Goal: Contribute content: Contribute content

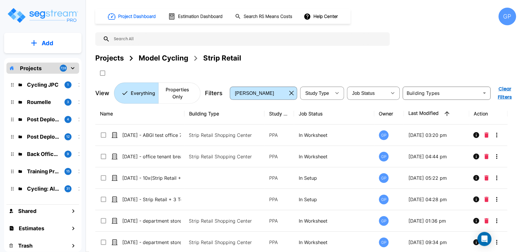
click at [512, 13] on div "GP" at bounding box center [508, 17] width 18 height 18
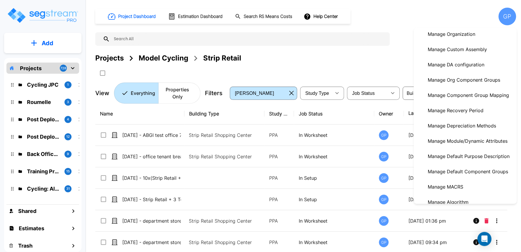
scroll to position [98, 0]
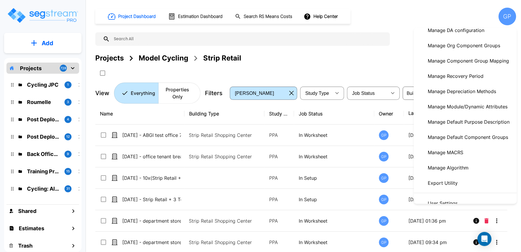
click at [479, 107] on p "Manage Module/Dynamic Attributes" at bounding box center [468, 107] width 84 height 12
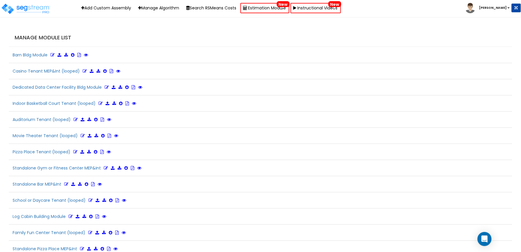
click at [209, 37] on h4 "Manage Module List" at bounding box center [262, 38] width 495 height 6
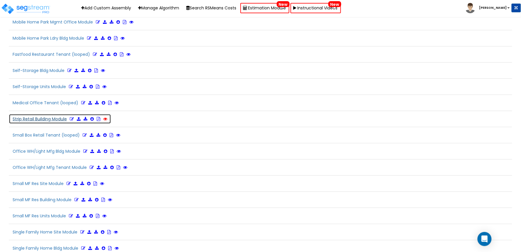
click at [107, 121] on icon at bounding box center [105, 119] width 4 height 4
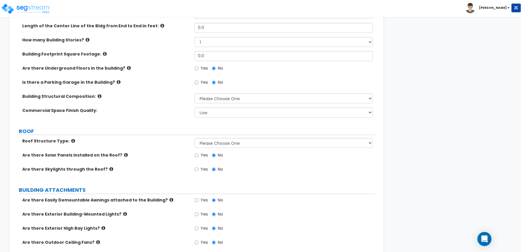
scroll to position [33, 0]
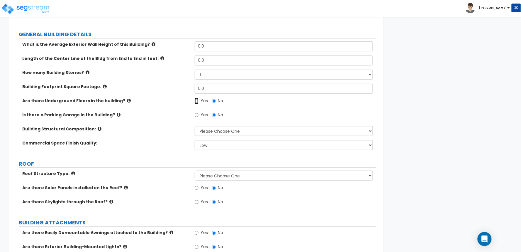
click at [198, 100] on input "Yes" at bounding box center [197, 101] width 4 height 6
radio input "true"
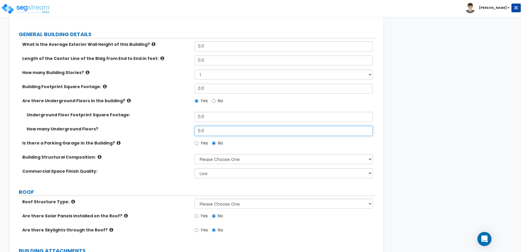
drag, startPoint x: 209, startPoint y: 131, endPoint x: 187, endPoint y: 131, distance: 22.3
click at [187, 131] on div "How many Underground Floors? 0.0" at bounding box center [194, 133] width 363 height 14
click at [178, 137] on div "How many Underground Floors? 1" at bounding box center [194, 133] width 363 height 14
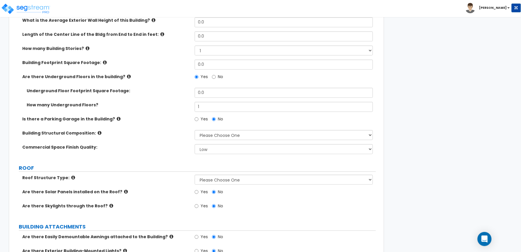
scroll to position [0, 0]
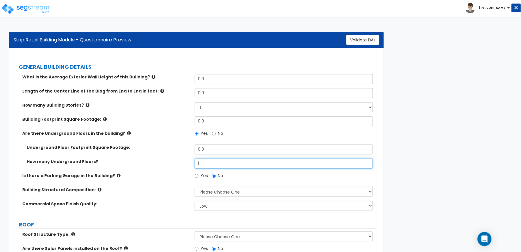
drag, startPoint x: 201, startPoint y: 163, endPoint x: 180, endPoint y: 166, distance: 20.5
click at [180, 166] on div "How many Underground Floors? 1" at bounding box center [194, 165] width 363 height 14
type input "0"
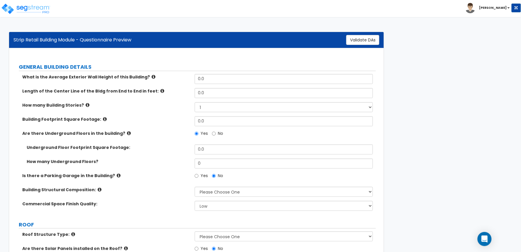
click at [171, 155] on div "Underground Floor Footprint Square Footage: 0.0" at bounding box center [194, 151] width 363 height 14
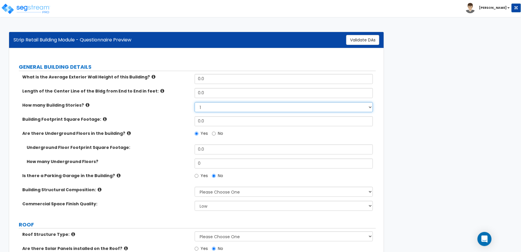
click at [224, 109] on select "1 2 3 4 5" at bounding box center [284, 107] width 178 height 10
select select "2.0"
click at [195, 102] on select "1 2 3 4 5" at bounding box center [284, 107] width 178 height 10
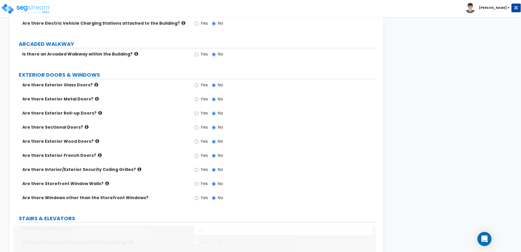
scroll to position [391, 0]
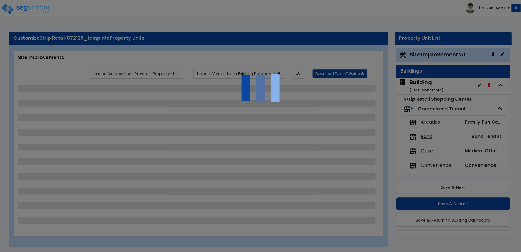
scroll to position [15, 0]
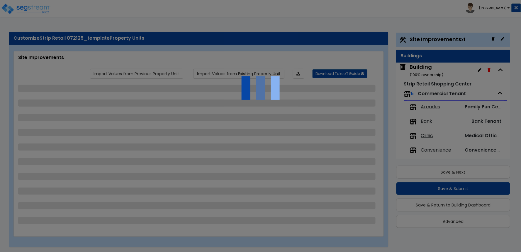
select select "2"
select select "1"
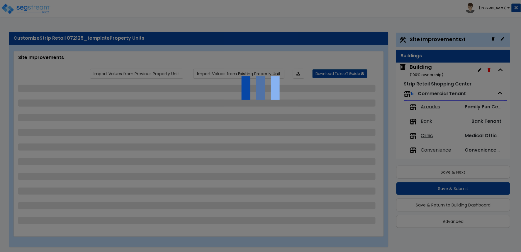
select select "2"
select select "1"
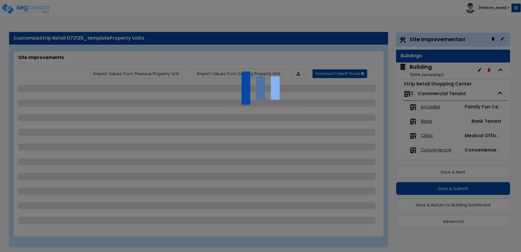
select select "2"
select select "4"
select select "2"
select select "1"
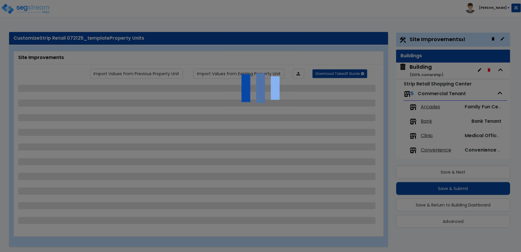
select select "1"
select select "2"
select select "1"
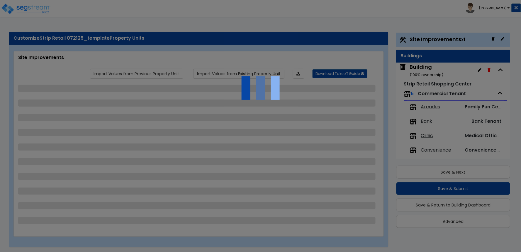
select select "1"
select select "6"
select select "2"
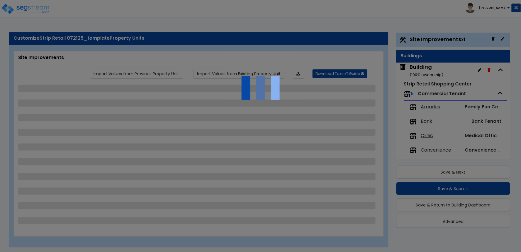
select select "3"
select select "1"
select select "4"
select select "3"
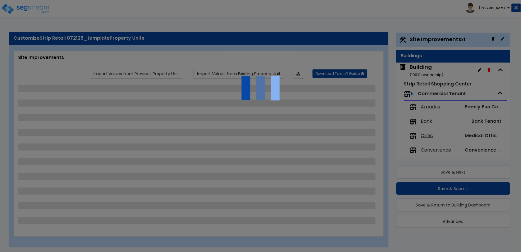
select select "2"
select select "7"
select select "2"
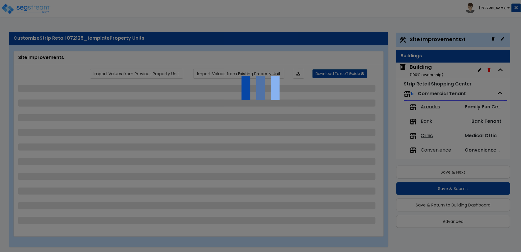
select select "3"
select select "1"
select select "20"
select select "2"
select select "5"
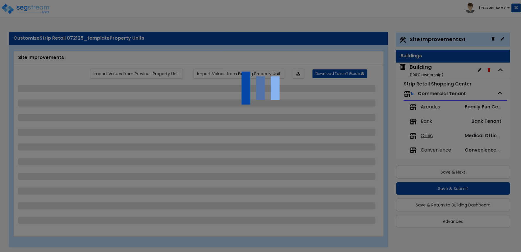
select select "3"
select select "1"
select select "4"
select select "1"
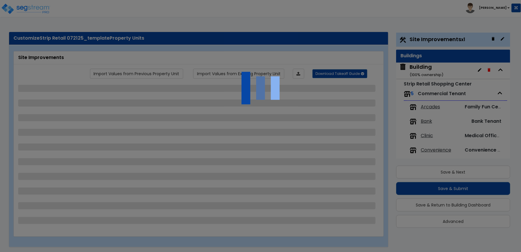
select select "2"
select select "1"
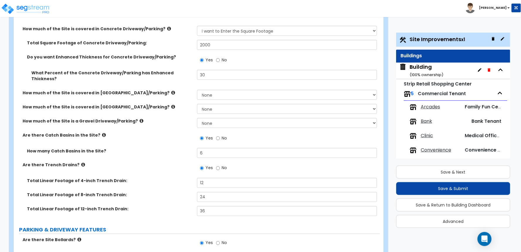
scroll to position [195, 0]
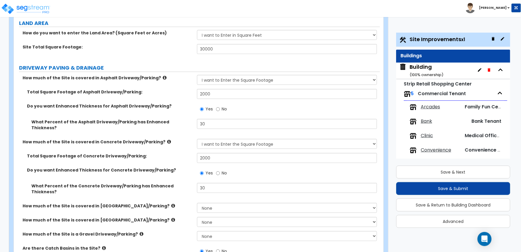
click at [408, 69] on span "Building ( 100 % ownership)" at bounding box center [422, 70] width 44 height 15
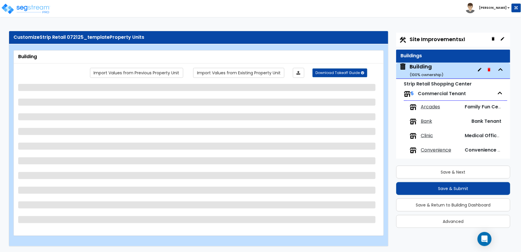
scroll to position [19, 0]
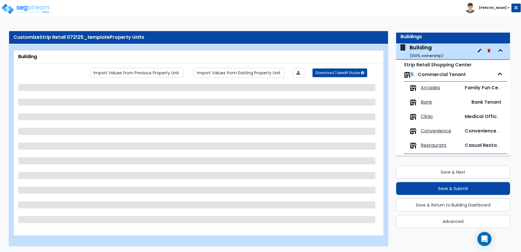
select select "2"
select select "8"
select select "1"
select select "3"
select select "13"
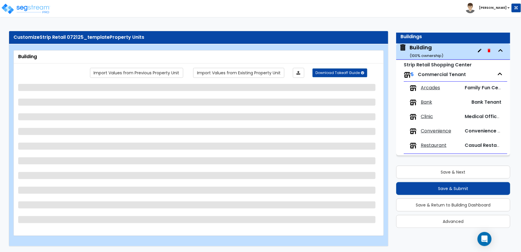
select select "6"
select select "7"
select select "3"
select select "1"
select select "4"
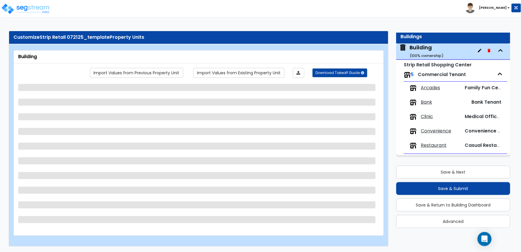
select select "1"
select select "3"
select select "2"
select select "3"
select select "2"
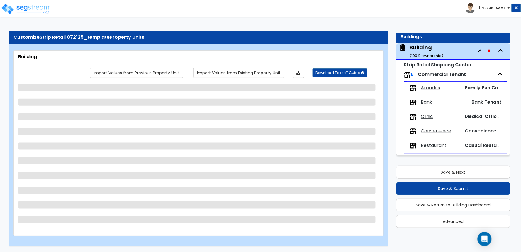
select select "3"
select select "2"
select select "1"
select select "3"
select select "2"
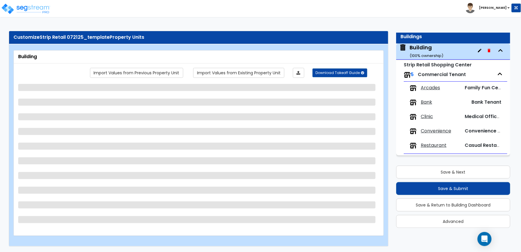
select select "2"
select select "1"
select select "2"
select select "1"
select select "2"
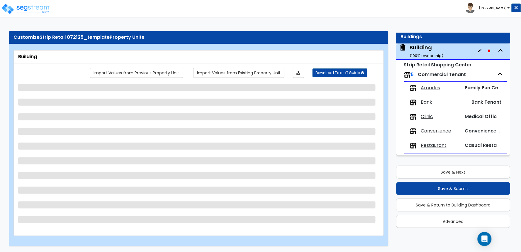
select select "2"
select select "4"
select select "2"
select select "4"
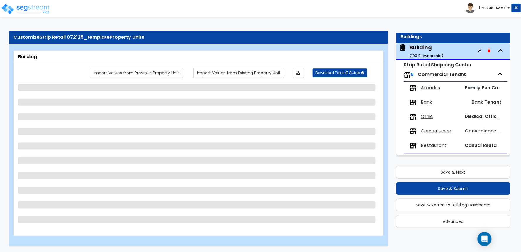
select select "2"
select select "3"
select select "4"
select select "2"
select select "1"
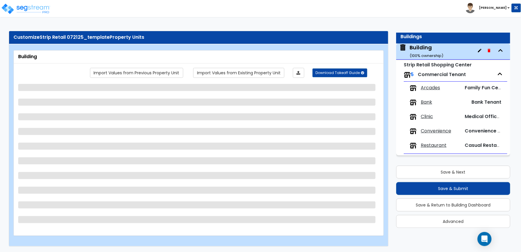
select select "1"
select select "2"
select select "3"
select select "1"
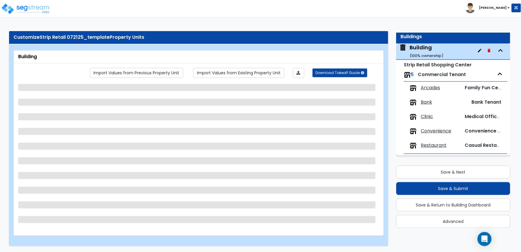
select select "1"
select select "3"
select select "1"
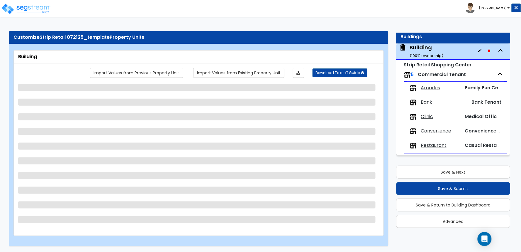
select select "3"
select select "4"
select select "5"
select select "2"
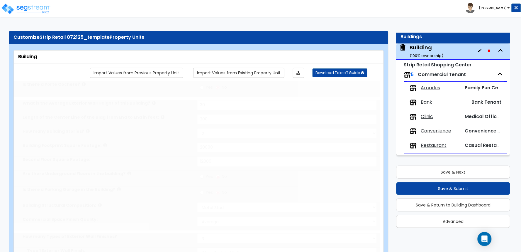
type input "4000"
radio input "true"
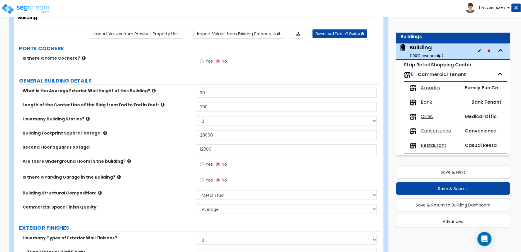
scroll to position [98, 0]
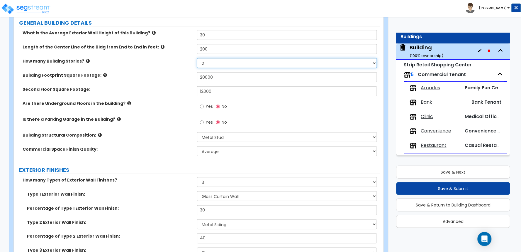
click at [215, 62] on select "1 2 3 4 5" at bounding box center [287, 63] width 180 height 10
select select "1"
click at [197, 58] on select "1 2 3 4 5" at bounding box center [287, 63] width 180 height 10
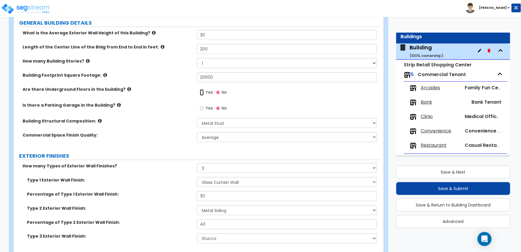
click at [201, 93] on input "Yes" at bounding box center [202, 92] width 4 height 6
radio input "true"
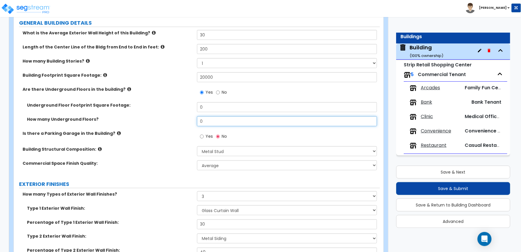
drag, startPoint x: 207, startPoint y: 120, endPoint x: 181, endPoint y: 122, distance: 26.2
click at [181, 122] on div "How many Underground Floors? 0" at bounding box center [197, 123] width 366 height 14
type input "1"
click at [172, 138] on div "Is there a Parking Garage in the Building? Yes No" at bounding box center [197, 138] width 366 height 16
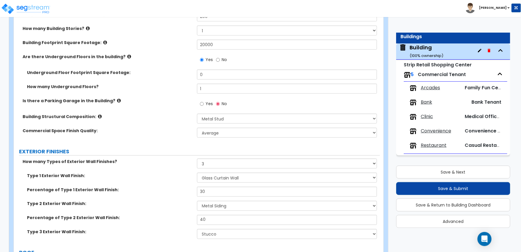
scroll to position [0, 0]
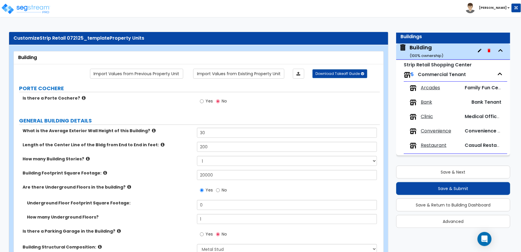
click at [175, 167] on div "How many Building Stories? 1 2 3 4 5" at bounding box center [197, 163] width 366 height 14
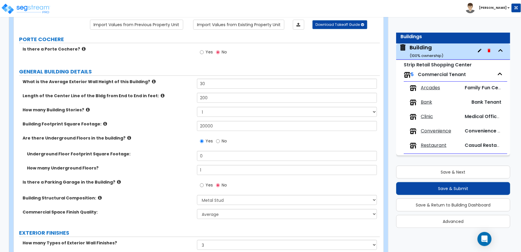
scroll to position [98, 0]
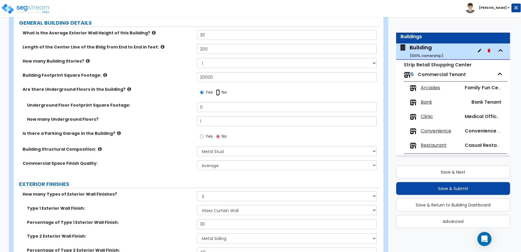
click at [216, 91] on input "No" at bounding box center [218, 92] width 4 height 6
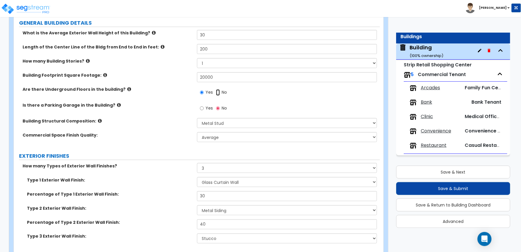
radio input "false"
radio input "true"
click at [202, 92] on input "Yes" at bounding box center [202, 92] width 4 height 6
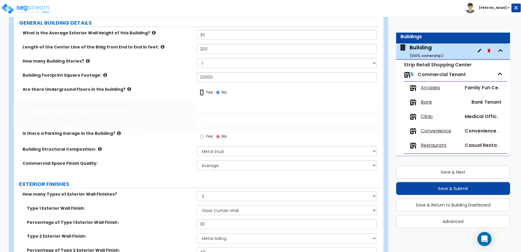
radio input "true"
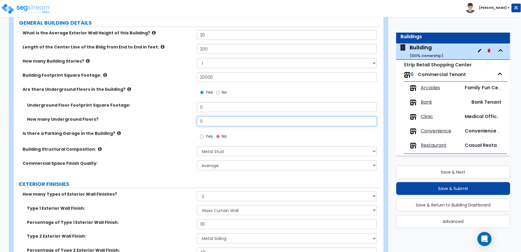
drag, startPoint x: 208, startPoint y: 122, endPoint x: 171, endPoint y: 126, distance: 36.9
click at [172, 126] on div "How many Underground Floors? 0" at bounding box center [197, 123] width 366 height 14
type input "1"
click at [168, 126] on div "How many Underground Floors? 1" at bounding box center [197, 123] width 366 height 14
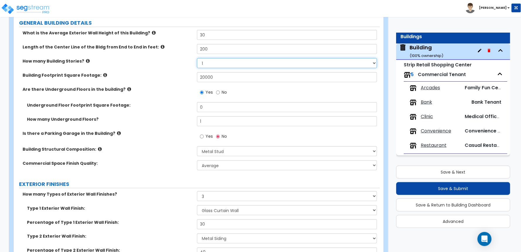
click at [207, 63] on select "1 2 3 4 5" at bounding box center [287, 63] width 180 height 10
click at [197, 58] on select "1 2 3 4 5" at bounding box center [287, 63] width 180 height 10
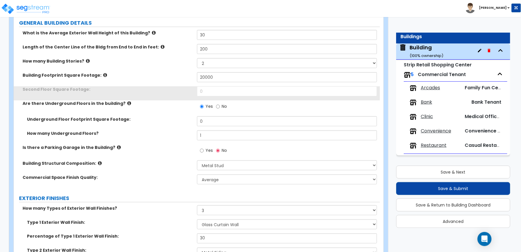
click at [161, 75] on label "Building Footprint Square Footage:" at bounding box center [108, 75] width 170 height 6
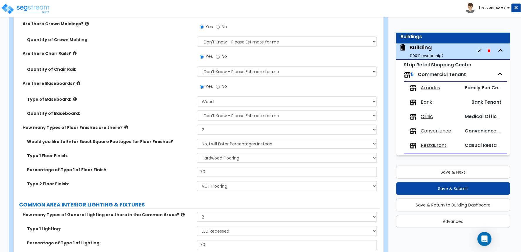
click at [148, 149] on div "Would you like to Enter Exact Square Footages for Floor Finishes? No, I will En…" at bounding box center [197, 146] width 366 height 14
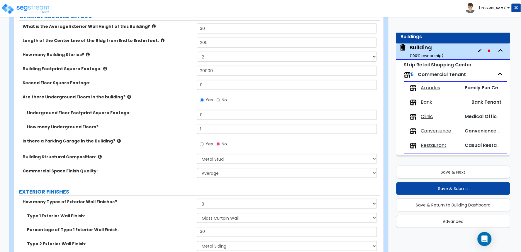
scroll to position [130, 0]
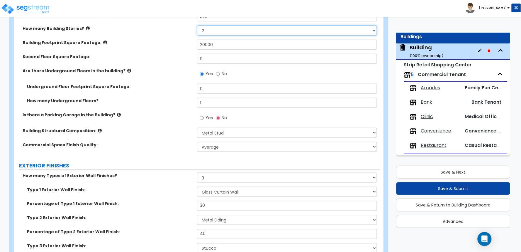
click at [215, 33] on select "1 2 3 4 5" at bounding box center [287, 31] width 180 height 10
select select "1"
click at [197, 26] on select "1 2 3 4 5" at bounding box center [287, 31] width 180 height 10
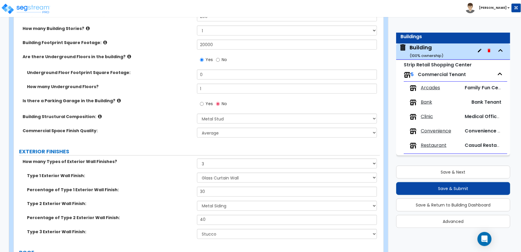
click at [163, 54] on label "Are there Underground Floors in the building?" at bounding box center [108, 57] width 170 height 6
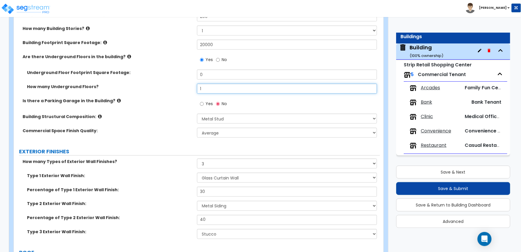
drag, startPoint x: 207, startPoint y: 90, endPoint x: 181, endPoint y: 90, distance: 26.4
click at [181, 90] on div "How many Underground Floors? 1" at bounding box center [197, 91] width 366 height 14
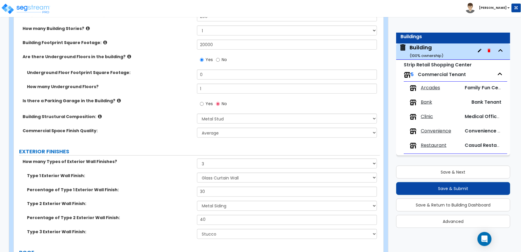
click at [175, 102] on label "Is there a Parking Garage in the Building?" at bounding box center [108, 101] width 170 height 6
click at [172, 107] on div "Is there a Parking Garage in the Building? Yes No" at bounding box center [197, 106] width 366 height 16
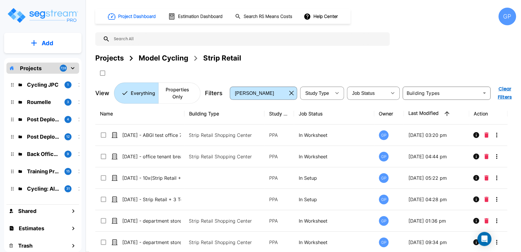
click at [50, 46] on p "Add" at bounding box center [48, 43] width 12 height 9
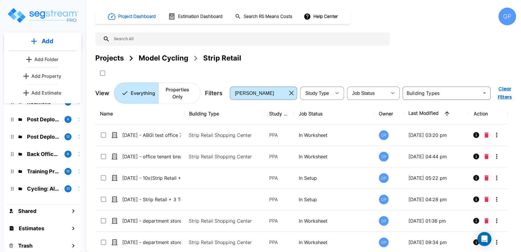
click at [43, 75] on p "Add Property" at bounding box center [46, 75] width 30 height 7
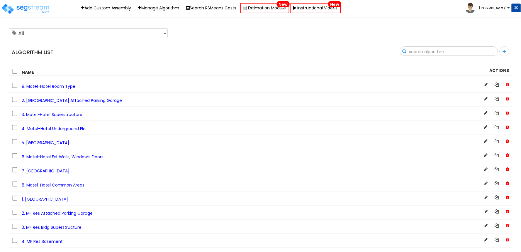
click at [486, 50] on input "text" at bounding box center [449, 52] width 98 height 10
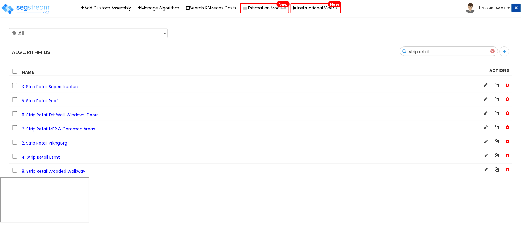
type input "strip retail"
click at [501, 53] on link at bounding box center [505, 51] width 10 height 10
click at [506, 51] on icon at bounding box center [504, 51] width 3 height 4
click at [424, 40] on div "All []" at bounding box center [256, 33] width 504 height 15
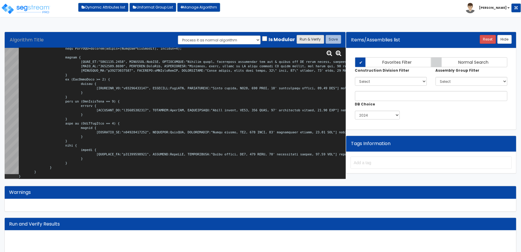
scroll to position [1687, 0]
type textarea "# Strip Retail Basement var BLDG_HT="WH0018"; var BLDG_LNGTH="MBL0000"; var BLD…"
click at [305, 42] on button "Run & Verify" at bounding box center [311, 39] width 28 height 9
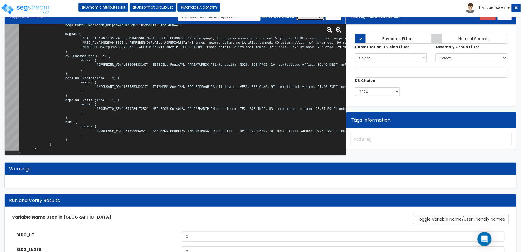
scroll to position [0, 0]
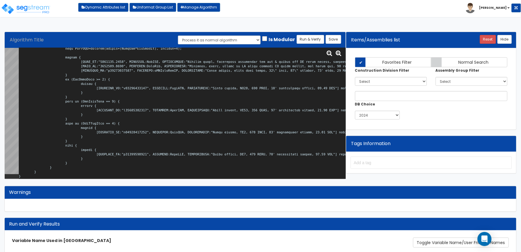
click at [274, 251] on div "BLDG_HT What is the Average Exterior Wall Height of this Building? 0" at bounding box center [261, 256] width 506 height 10
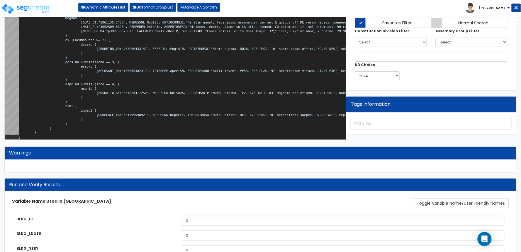
scroll to position [98, 0]
